Goal: Navigation & Orientation: Find specific page/section

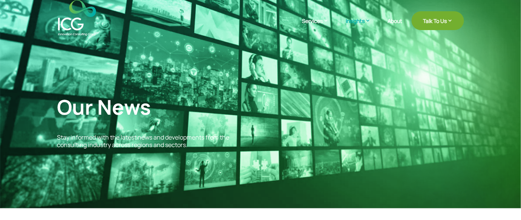
click at [71, 18] on img at bounding box center [77, 18] width 38 height 36
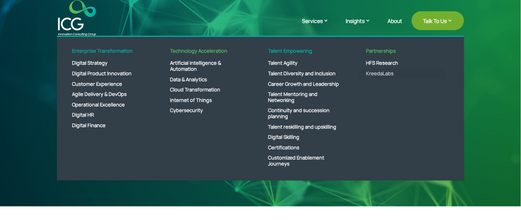
click at [380, 73] on link "KreedaLabs" at bounding box center [401, 74] width 87 height 11
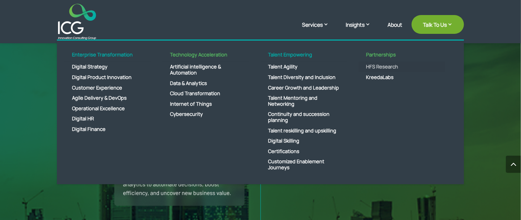
click at [379, 64] on link "HFS Research" at bounding box center [401, 67] width 87 height 11
